Goal: Task Accomplishment & Management: Use online tool/utility

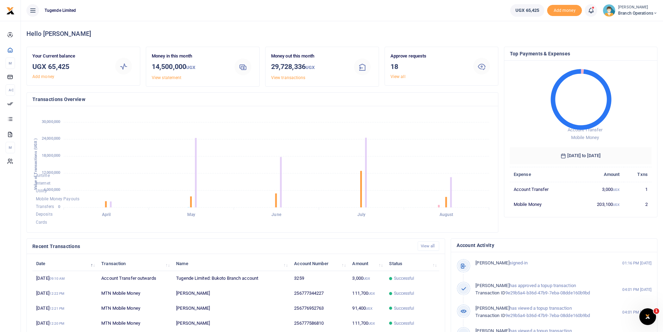
click at [635, 12] on span "Branch Operations" at bounding box center [637, 13] width 39 height 6
click at [620, 21] on link "Switch accounts" at bounding box center [630, 26] width 55 height 10
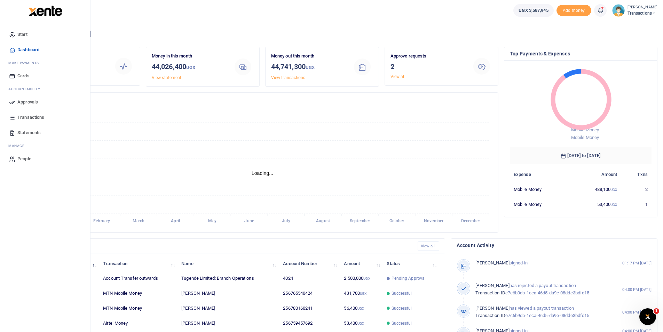
click at [16, 101] on link "Approvals" at bounding box center [45, 101] width 79 height 15
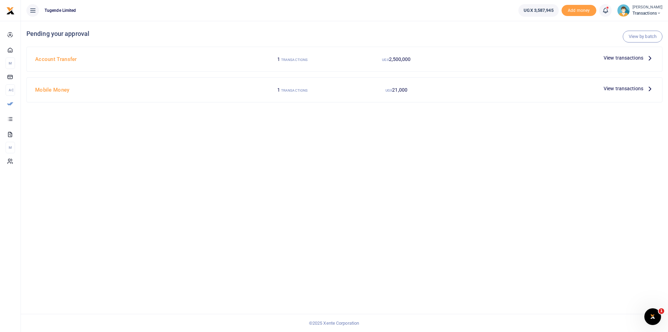
click at [632, 56] on span "View transactions" at bounding box center [624, 58] width 40 height 8
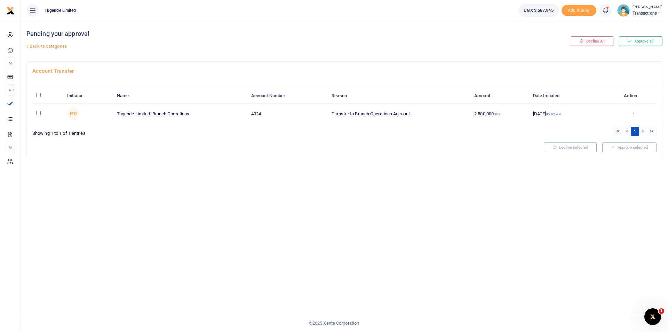
click at [633, 115] on icon at bounding box center [634, 113] width 5 height 5
click at [605, 124] on link "Approve" at bounding box center [608, 125] width 55 height 10
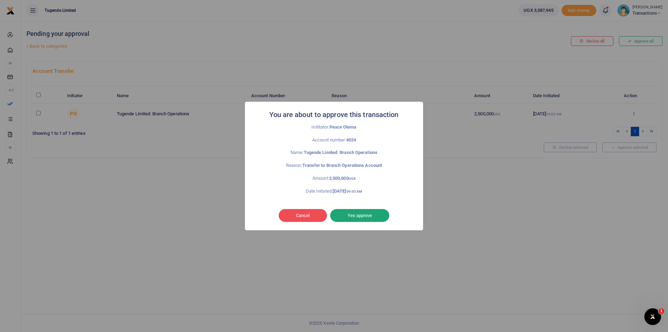
click at [362, 214] on button "Yes approve" at bounding box center [359, 215] width 59 height 13
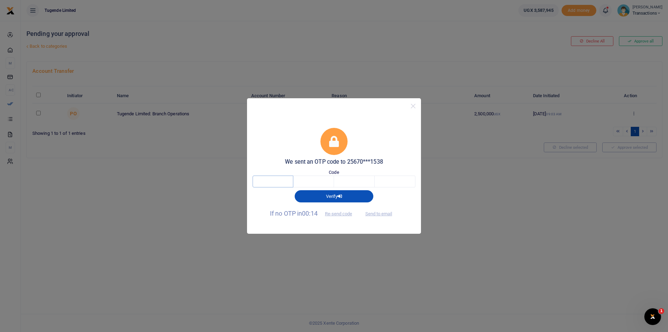
click at [280, 179] on input "text" at bounding box center [273, 181] width 41 height 12
type input "9"
type input "0"
type input "7"
type input "1"
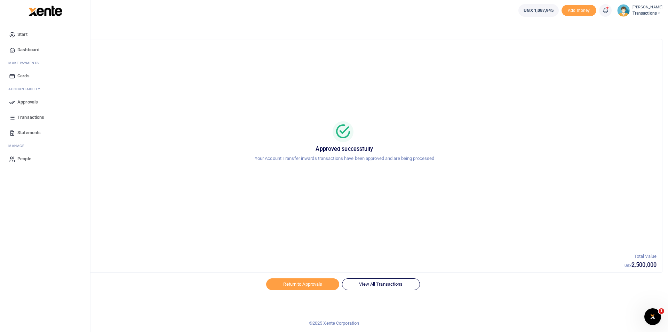
click at [18, 102] on span "Approvals" at bounding box center [27, 102] width 21 height 7
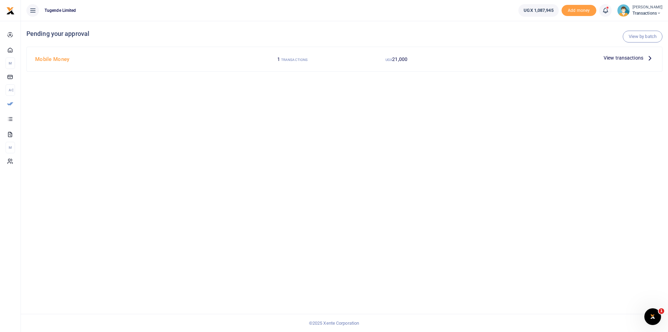
click at [637, 15] on span "Transactions" at bounding box center [648, 13] width 30 height 6
click at [624, 26] on link "Switch accounts" at bounding box center [635, 26] width 55 height 10
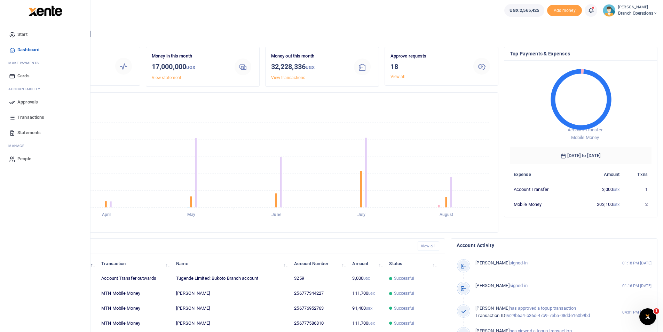
click at [11, 103] on icon at bounding box center [12, 102] width 6 height 6
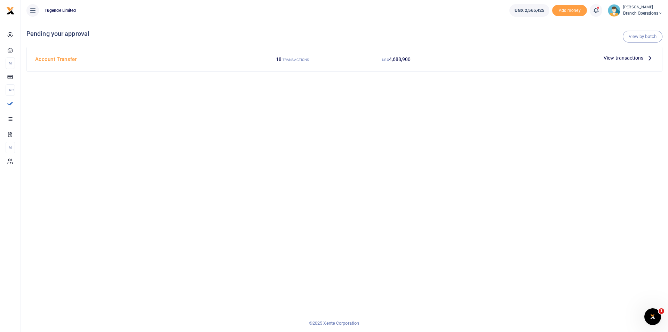
click at [621, 56] on span "View transactions" at bounding box center [624, 58] width 40 height 8
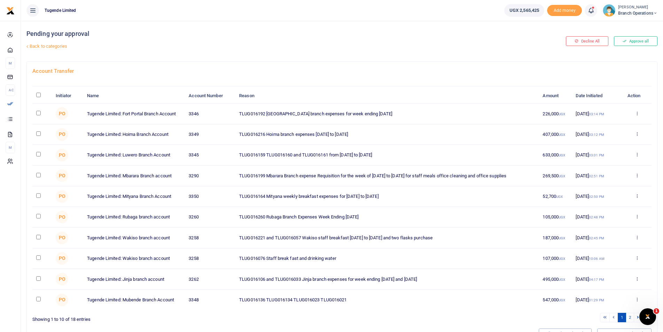
scroll to position [36, 0]
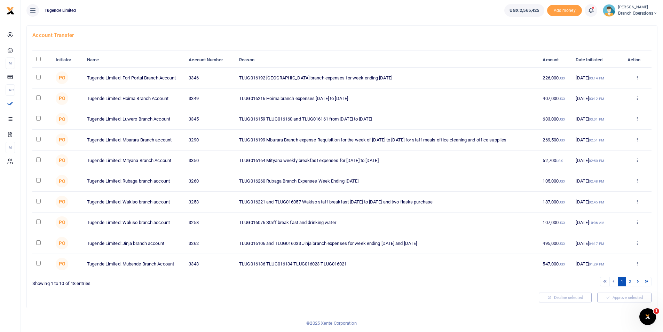
click at [38, 222] on input "checkbox" at bounding box center [38, 221] width 5 height 5
checkbox input "true"
click at [39, 199] on input "checkbox" at bounding box center [38, 201] width 5 height 5
checkbox input "true"
click at [631, 281] on link "2" at bounding box center [630, 281] width 8 height 9
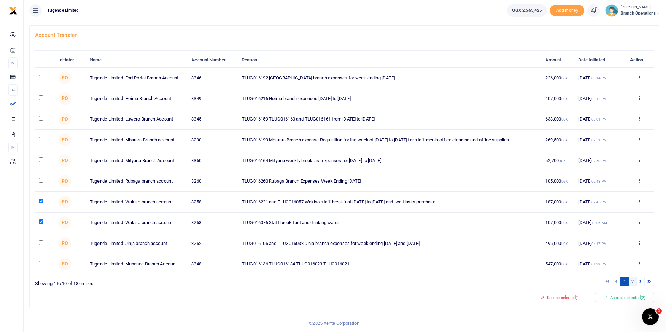
scroll to position [0, 0]
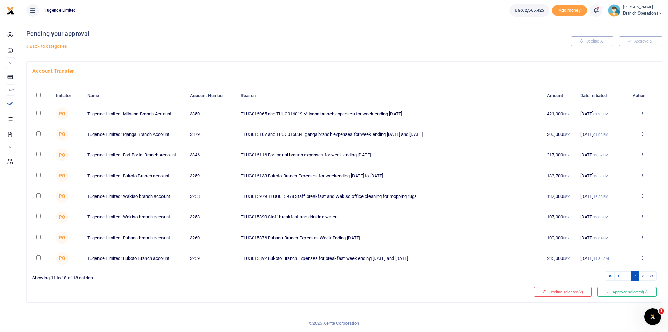
click at [38, 175] on input "checkbox" at bounding box center [38, 175] width 5 height 5
checkbox input "true"
click at [38, 195] on input "checkbox" at bounding box center [38, 195] width 5 height 5
checkbox input "true"
click at [37, 221] on td at bounding box center [41, 217] width 19 height 21
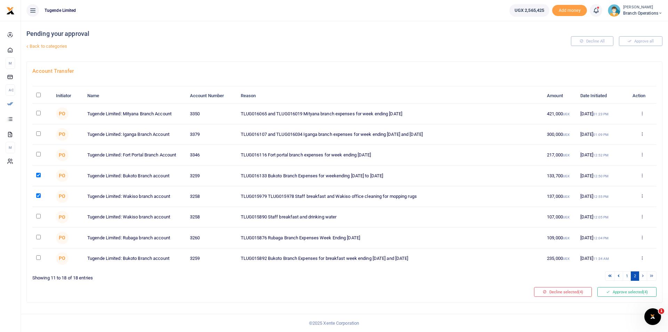
click at [36, 261] on td at bounding box center [41, 258] width 19 height 20
click at [37, 258] on input "checkbox" at bounding box center [38, 257] width 5 height 5
checkbox input "true"
click at [39, 215] on input "checkbox" at bounding box center [38, 216] width 5 height 5
checkbox input "true"
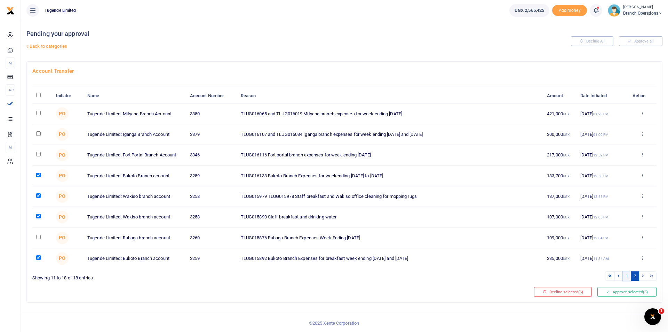
click at [628, 274] on link "1" at bounding box center [627, 275] width 8 height 9
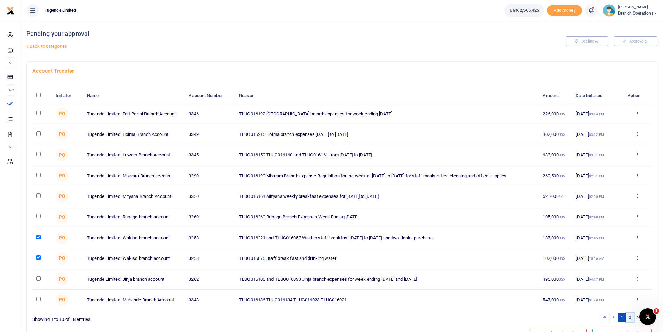
click at [629, 318] on link "2" at bounding box center [630, 317] width 8 height 9
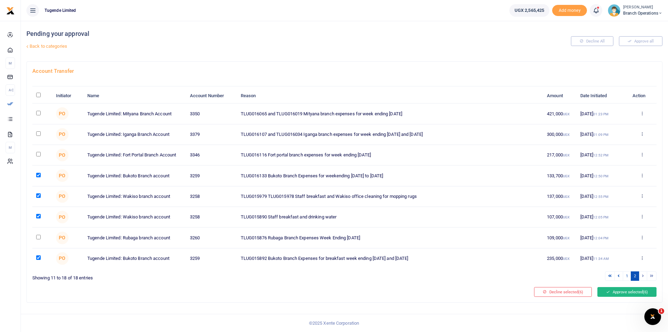
click at [626, 294] on button "Approve selected (6)" at bounding box center [627, 292] width 59 height 10
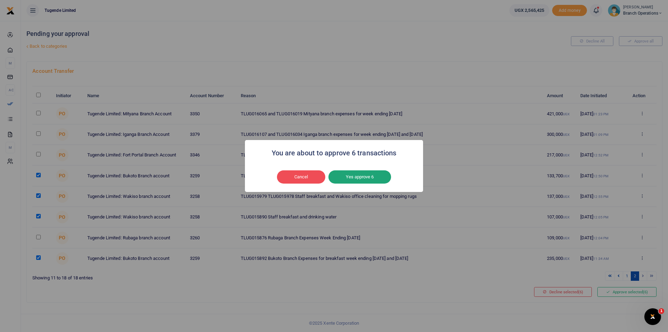
click at [362, 178] on button "Yes approve 6" at bounding box center [360, 176] width 63 height 13
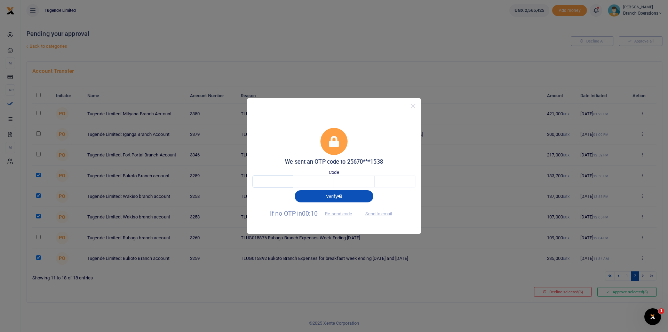
click at [281, 186] on input "text" at bounding box center [273, 181] width 41 height 12
type input "2"
type input "6"
type input "5"
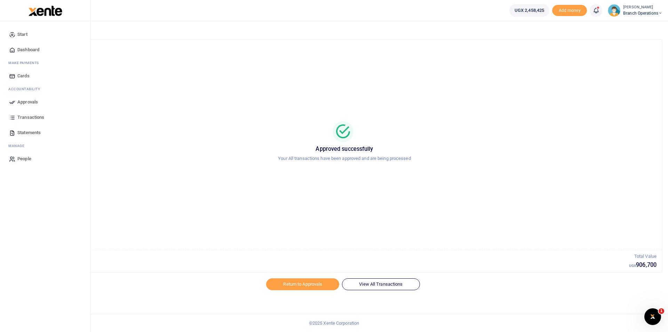
click at [12, 102] on icon at bounding box center [12, 102] width 6 height 6
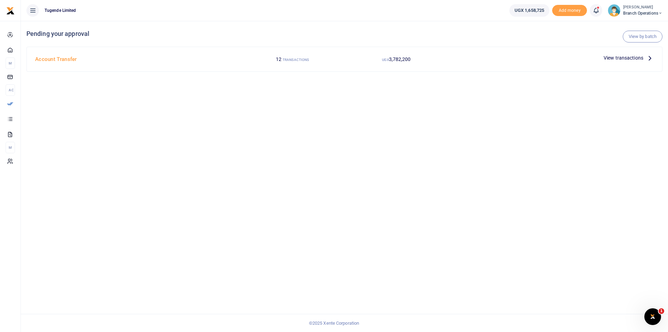
click at [624, 59] on span "View transactions" at bounding box center [624, 58] width 40 height 8
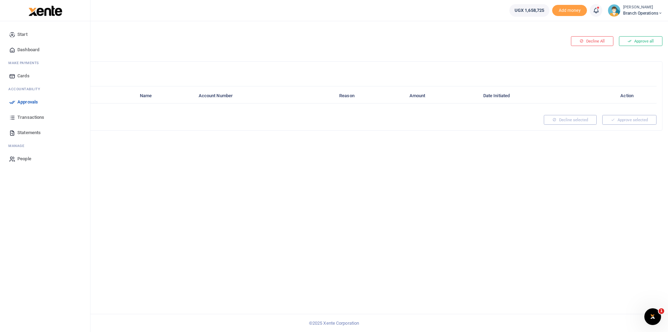
click at [13, 103] on icon at bounding box center [12, 102] width 6 height 6
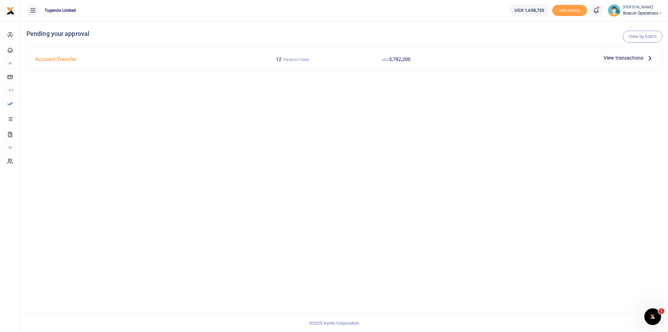
click at [620, 56] on span "View transactions" at bounding box center [624, 58] width 40 height 8
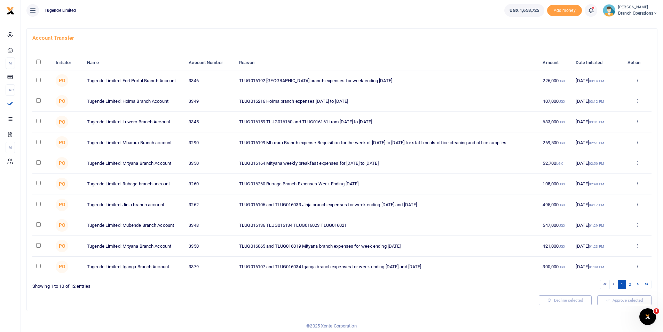
scroll to position [35, 0]
click at [630, 281] on link "2" at bounding box center [630, 281] width 8 height 9
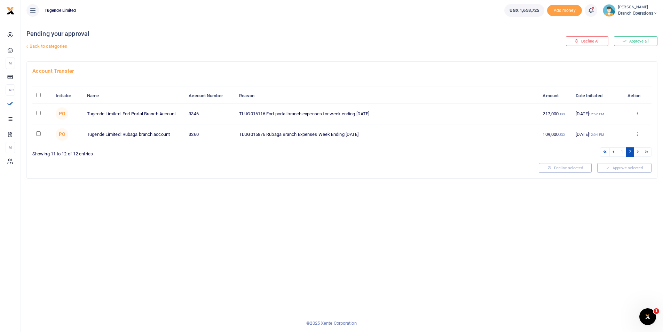
scroll to position [0, 0]
click at [626, 152] on link "1" at bounding box center [627, 151] width 8 height 9
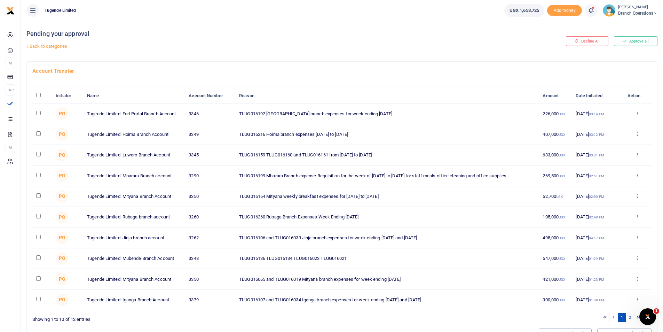
click at [37, 300] on input "checkbox" at bounding box center [38, 299] width 5 height 5
checkbox input "true"
click at [38, 153] on input "checkbox" at bounding box center [38, 154] width 5 height 5
checkbox input "true"
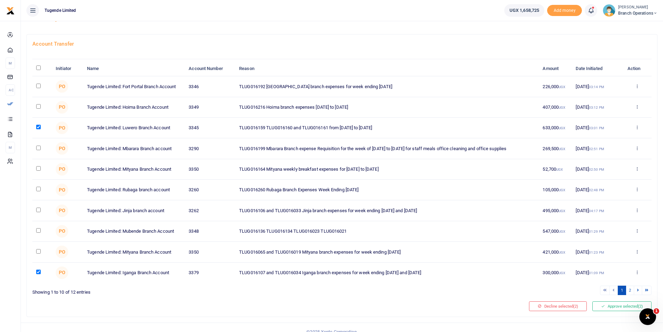
scroll to position [36, 0]
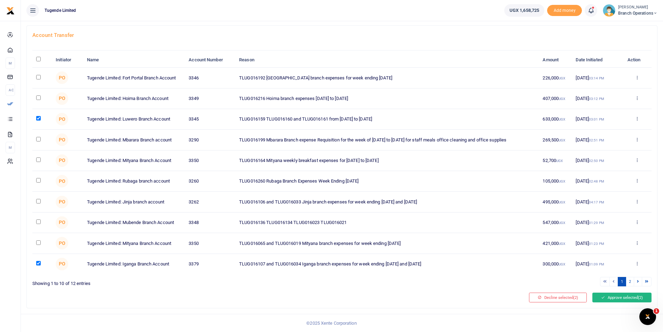
click at [616, 297] on button "Approve selected (2)" at bounding box center [622, 297] width 59 height 10
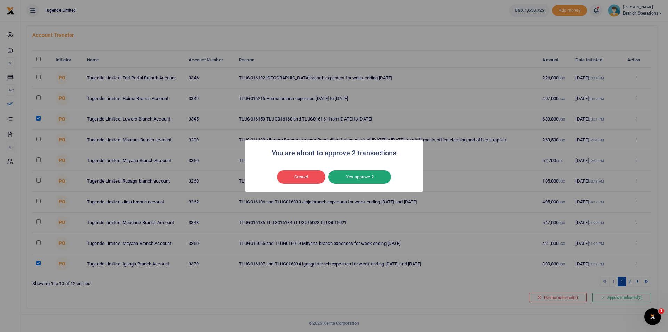
click at [362, 181] on button "Yes approve 2" at bounding box center [360, 176] width 63 height 13
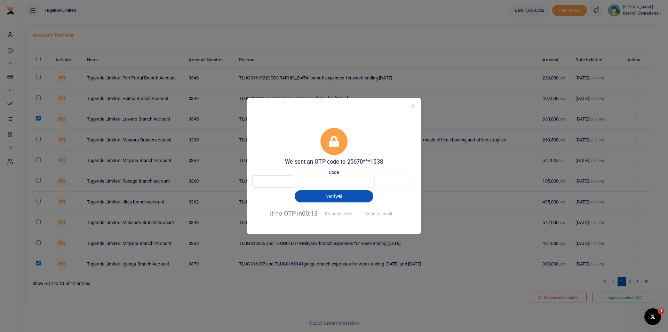
click at [276, 179] on input "text" at bounding box center [273, 181] width 41 height 12
type input "4"
type input "2"
type input "3"
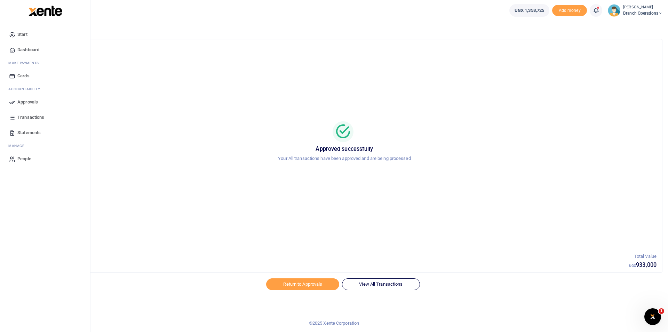
click at [13, 98] on link "Approvals" at bounding box center [45, 101] width 79 height 15
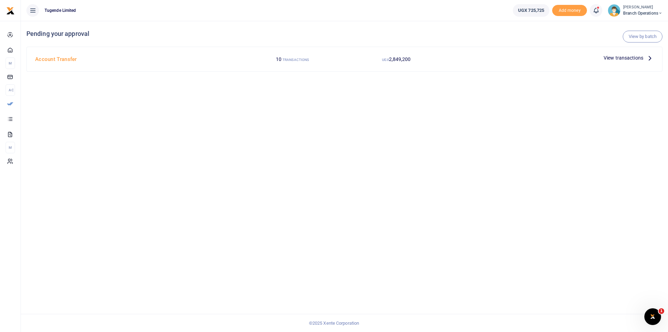
click at [622, 58] on span "View transactions" at bounding box center [624, 58] width 40 height 8
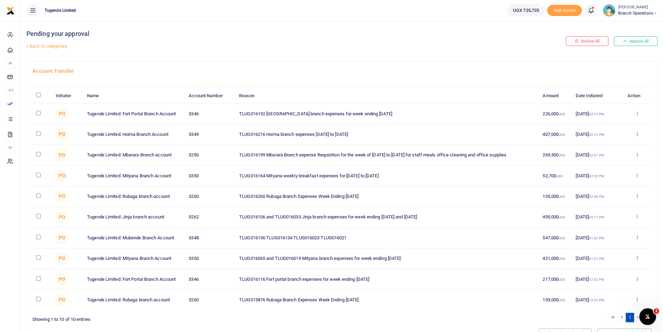
click at [38, 177] on input "checkbox" at bounding box center [38, 175] width 5 height 5
checkbox input "true"
click at [38, 258] on input "checkbox" at bounding box center [38, 257] width 5 height 5
checkbox input "true"
click at [610, 329] on button "Approve selected (2)" at bounding box center [622, 333] width 59 height 10
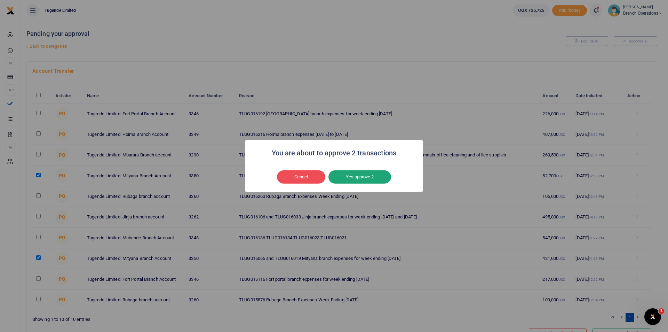
click at [368, 172] on button "Yes approve 2" at bounding box center [360, 176] width 63 height 13
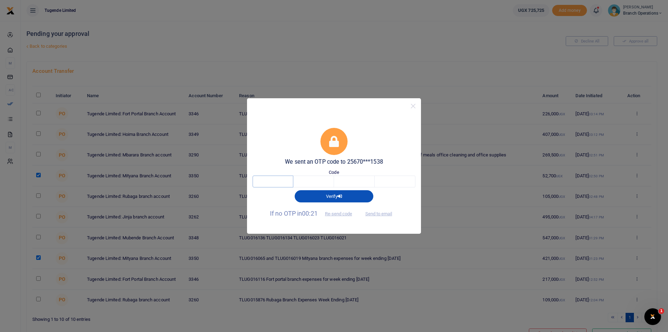
click at [272, 178] on input "text" at bounding box center [273, 181] width 41 height 12
type input "2"
type input "9"
type input "7"
type input "6"
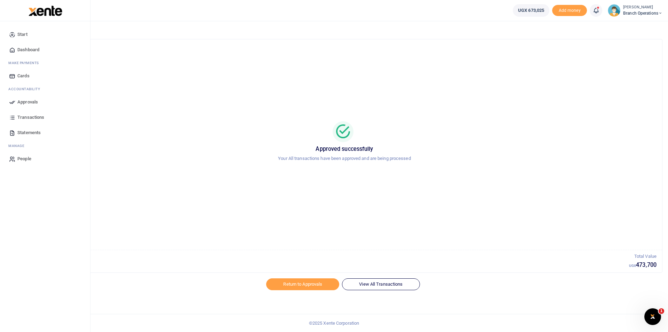
click at [18, 102] on span "Approvals" at bounding box center [27, 102] width 21 height 7
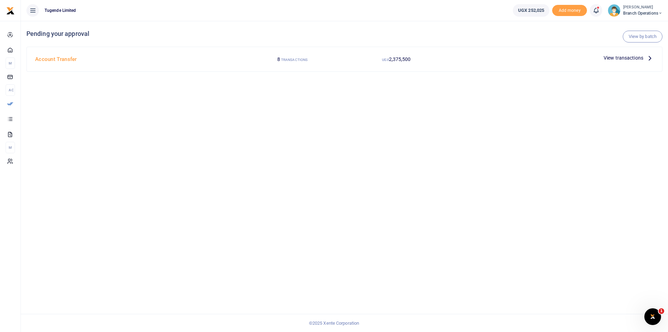
click at [623, 60] on span "View transactions" at bounding box center [624, 58] width 40 height 8
